Goal: Information Seeking & Learning: Learn about a topic

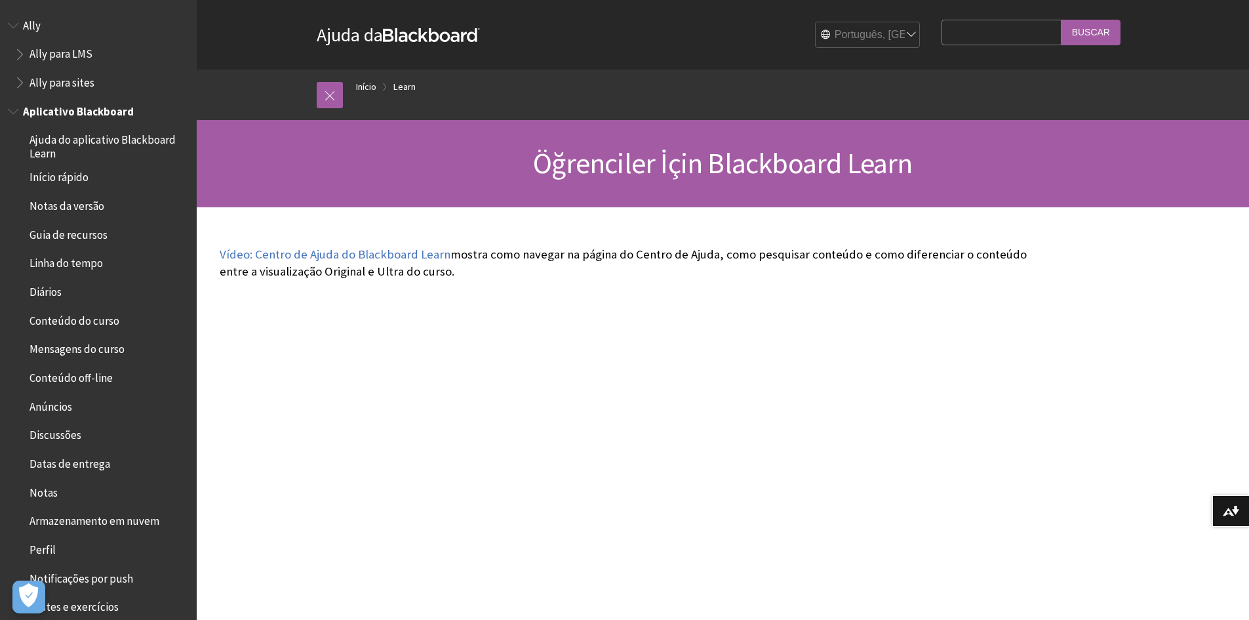
click at [24, 111] on span "Aplicativo Blackboard" at bounding box center [78, 109] width 111 height 18
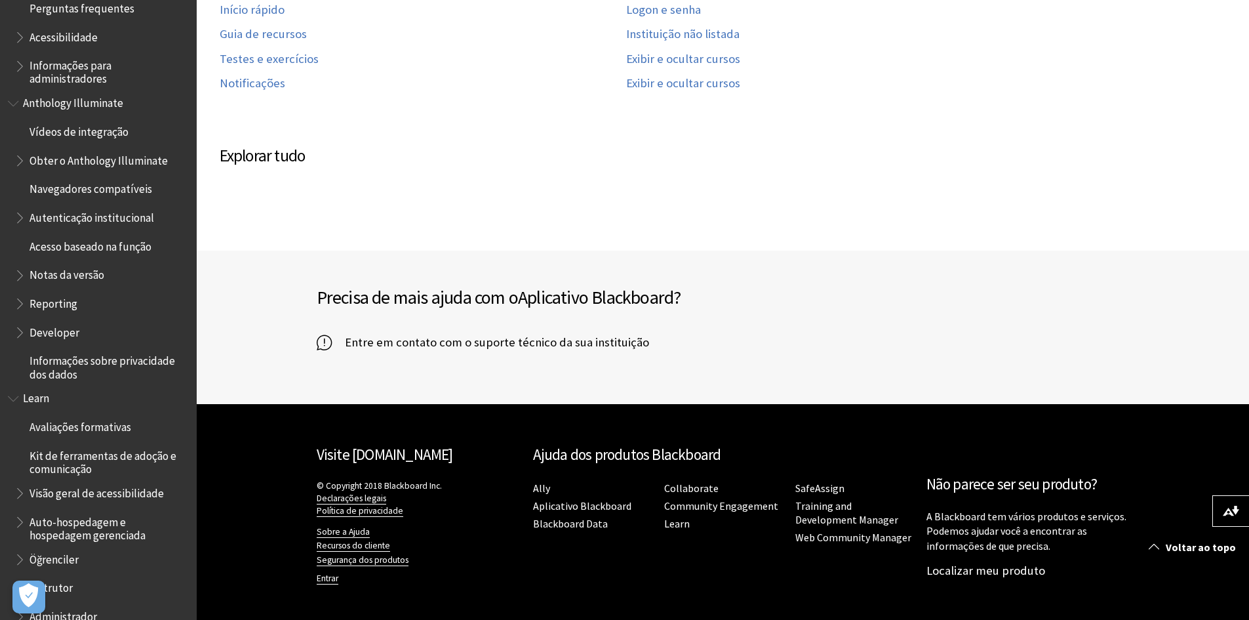
scroll to position [624, 0]
click at [16, 332] on span "Book outline for Anthology Illuminate" at bounding box center [21, 332] width 14 height 16
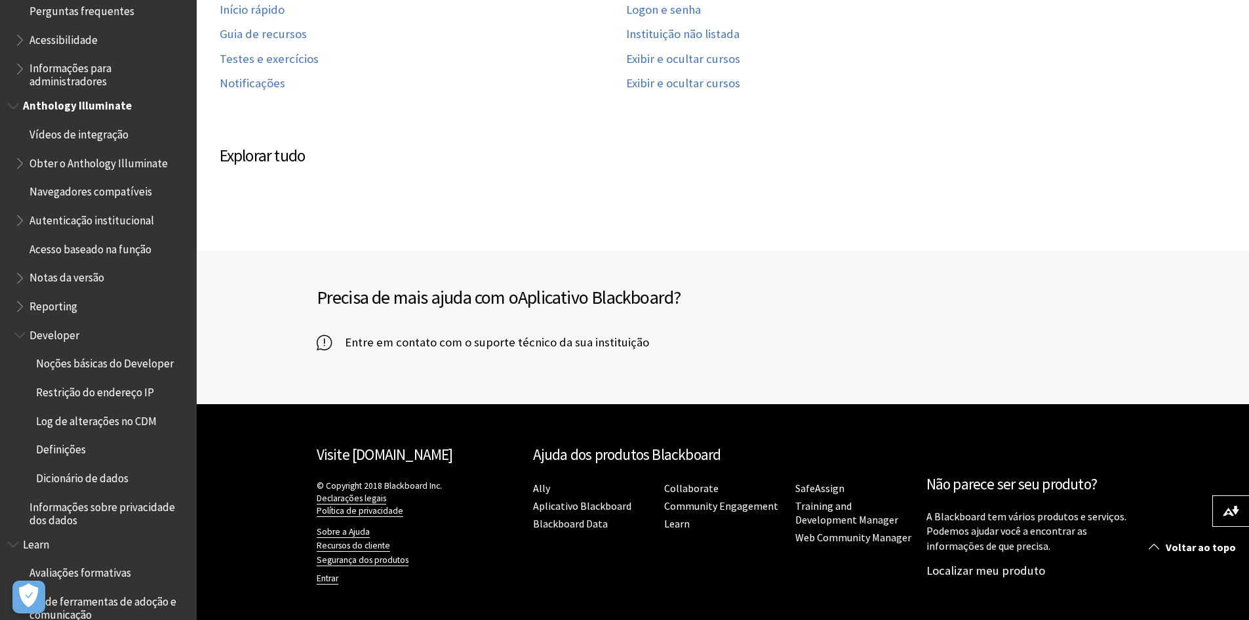
click at [108, 367] on span "Noções básicas do Developer" at bounding box center [105, 362] width 138 height 18
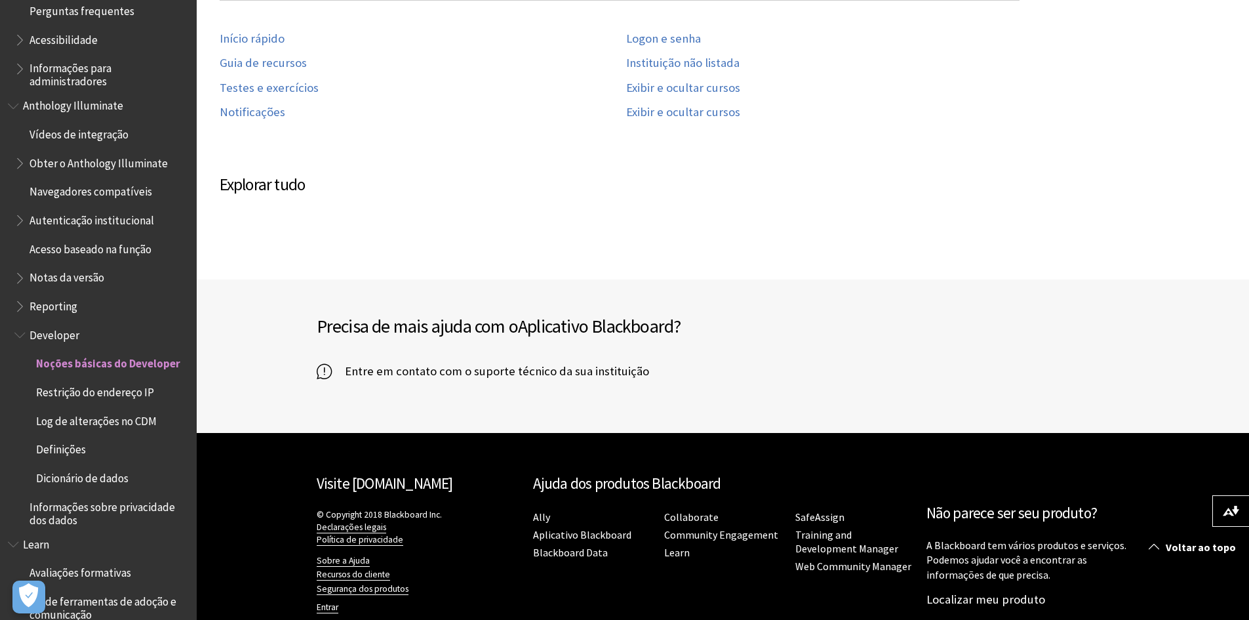
scroll to position [358, 0]
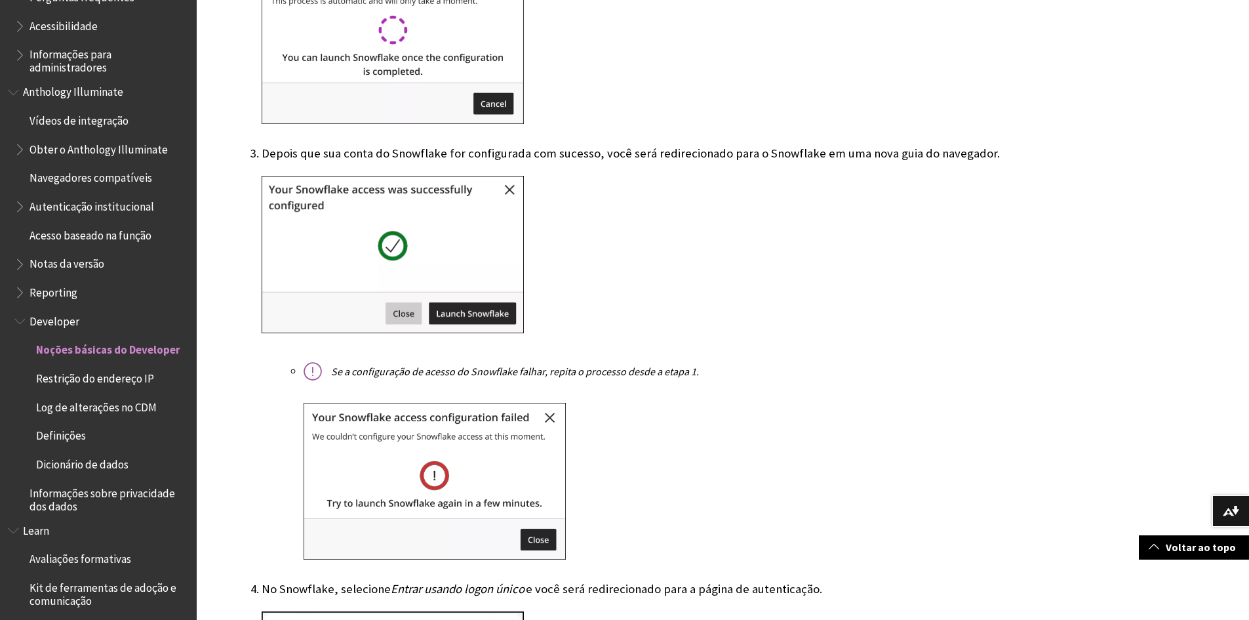
scroll to position [636, 0]
click at [86, 386] on span "Restrição do endereço IP" at bounding box center [95, 378] width 118 height 18
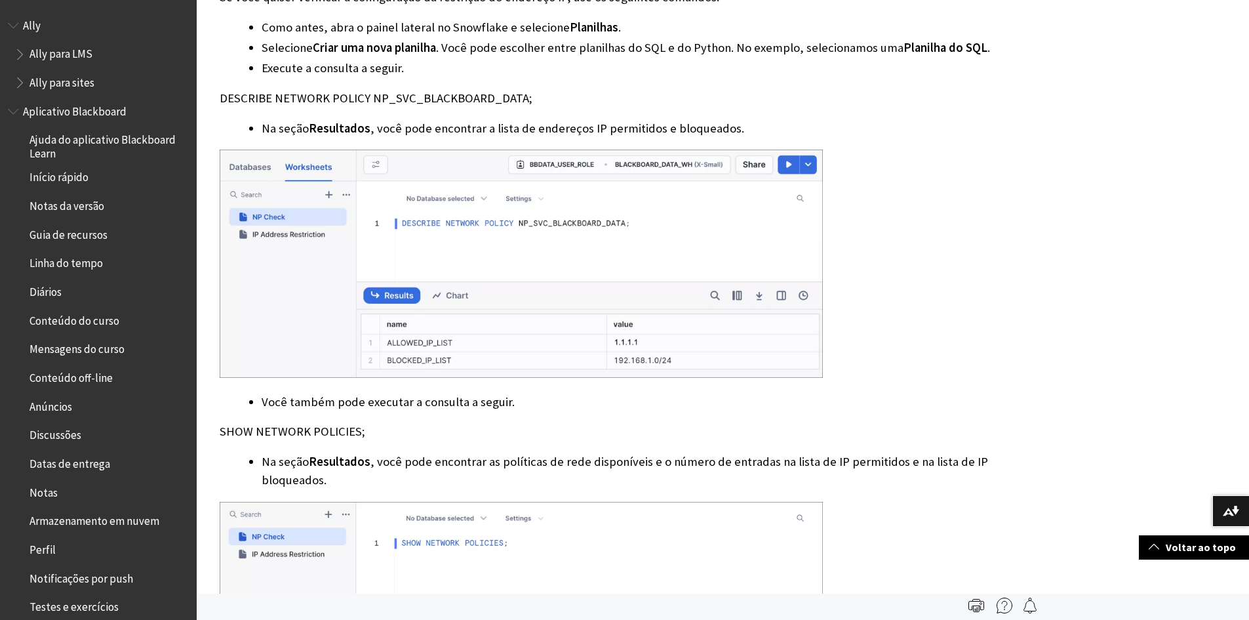
scroll to position [3476, 0]
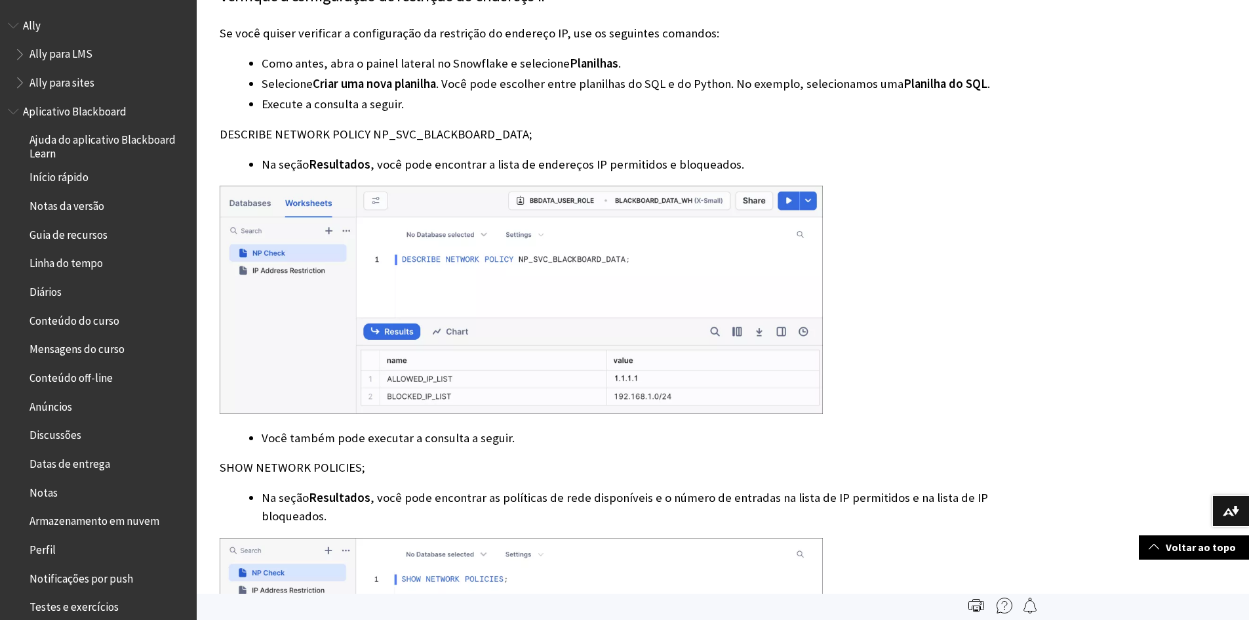
click at [60, 232] on span "Guia de recursos" at bounding box center [69, 233] width 78 height 18
click at [68, 263] on span "Linha do tempo" at bounding box center [66, 261] width 73 height 18
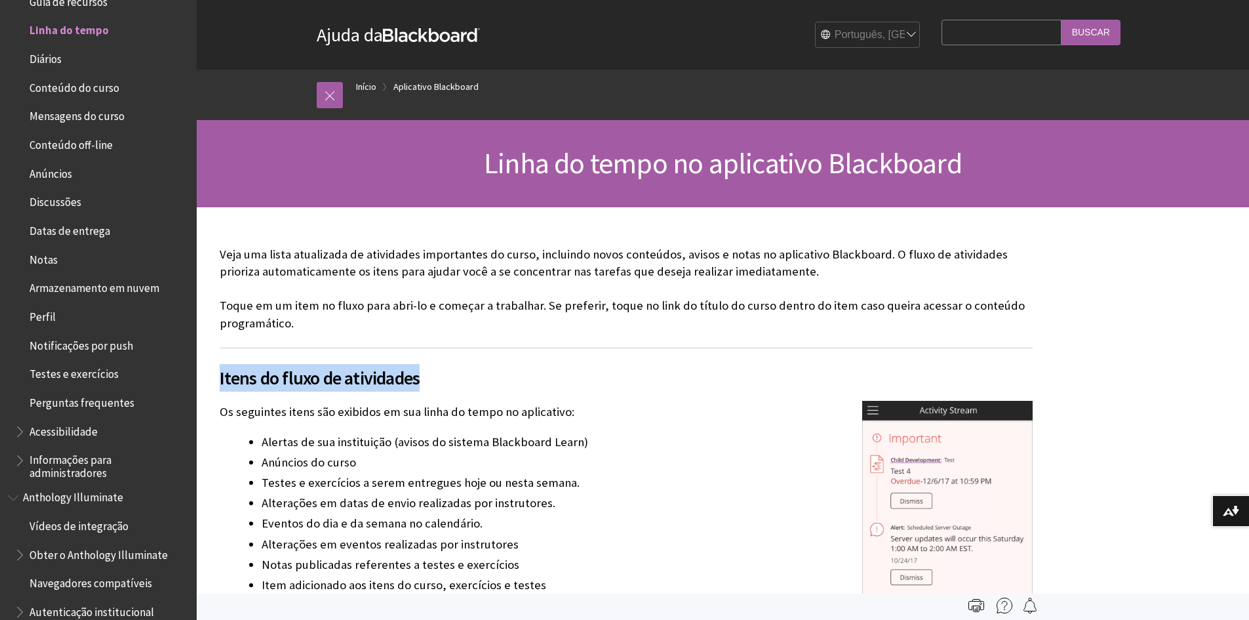
drag, startPoint x: 213, startPoint y: 384, endPoint x: 433, endPoint y: 383, distance: 219.7
drag, startPoint x: 218, startPoint y: 252, endPoint x: 400, endPoint y: 333, distance: 199.6
